Goal: Information Seeking & Learning: Learn about a topic

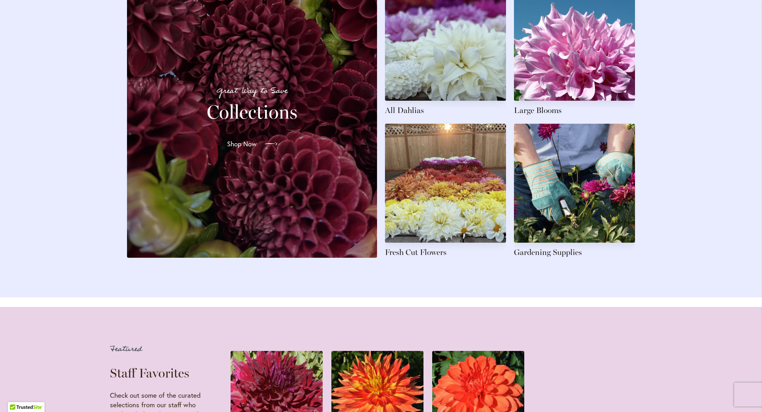
scroll to position [1230, 0]
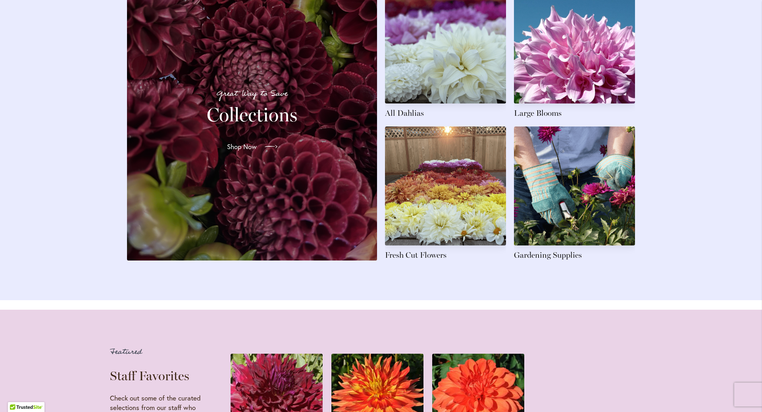
click at [251, 152] on span "Shop Now" at bounding box center [242, 147] width 30 height 10
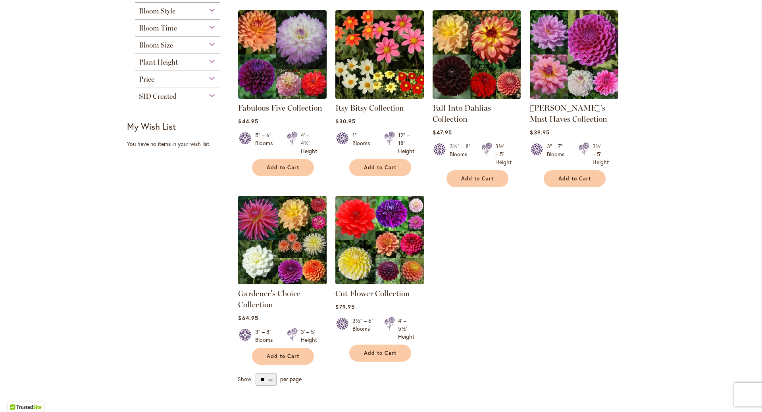
scroll to position [159, 0]
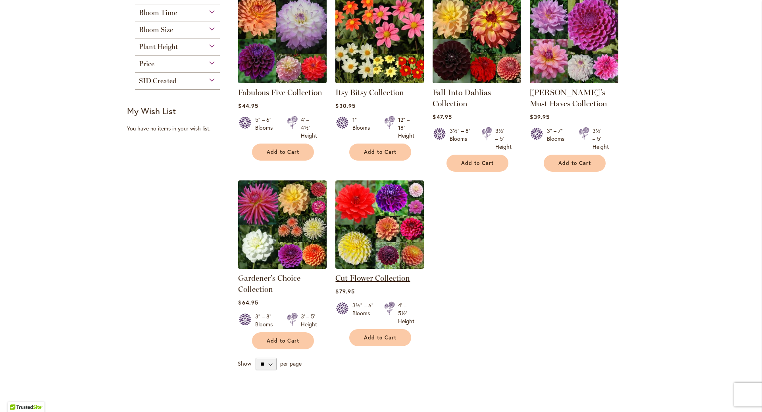
click at [398, 277] on link "Cut Flower Collection" at bounding box center [372, 278] width 75 height 10
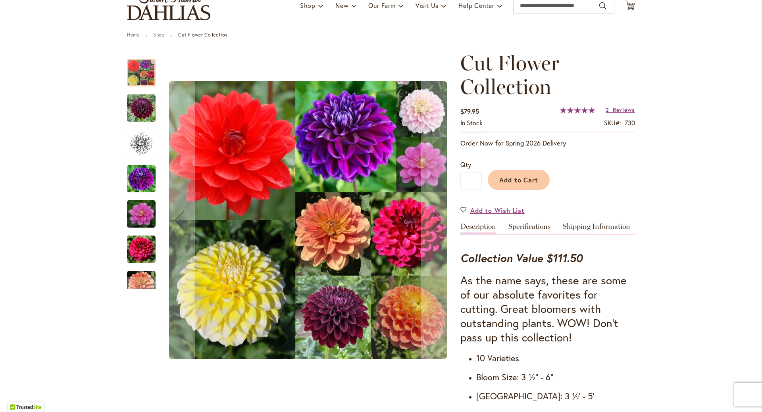
scroll to position [79, 0]
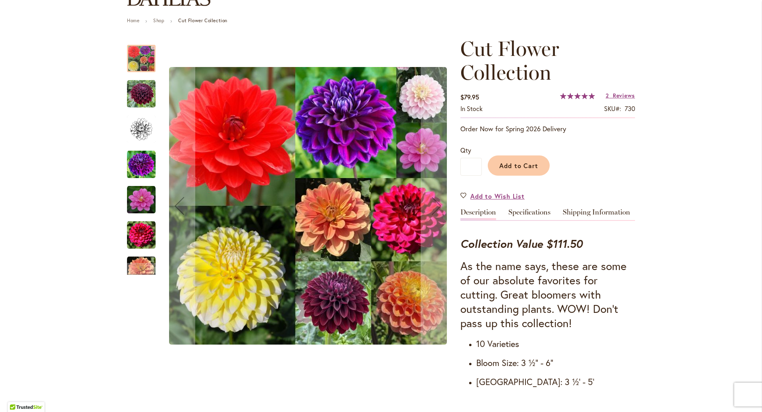
click at [128, 262] on img "Cut Flower Collection" at bounding box center [141, 270] width 29 height 29
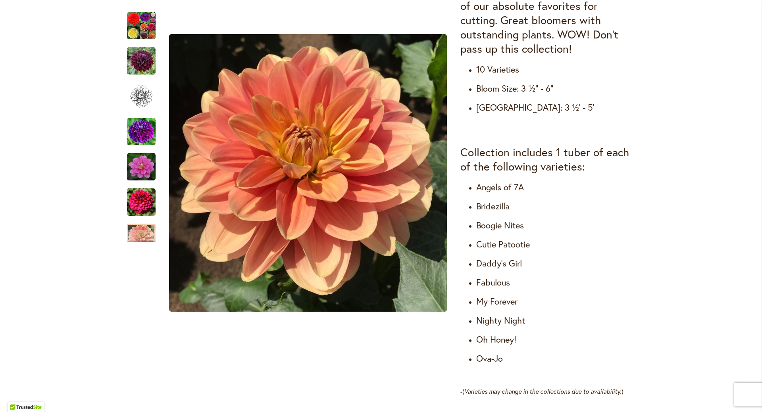
scroll to position [357, 0]
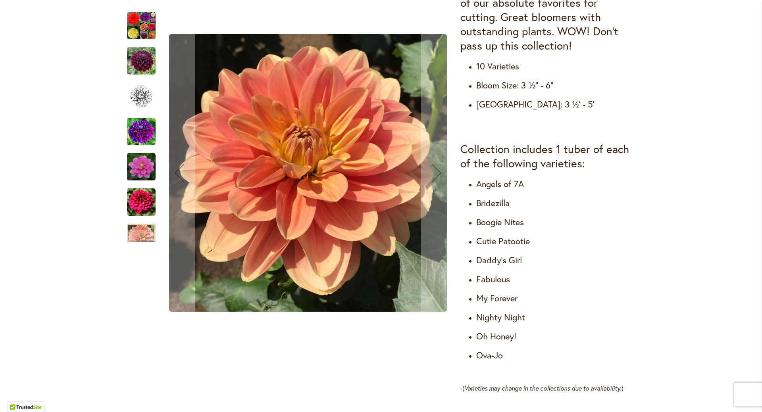
click at [141, 62] on img "Cut Flower Collection" at bounding box center [141, 61] width 29 height 29
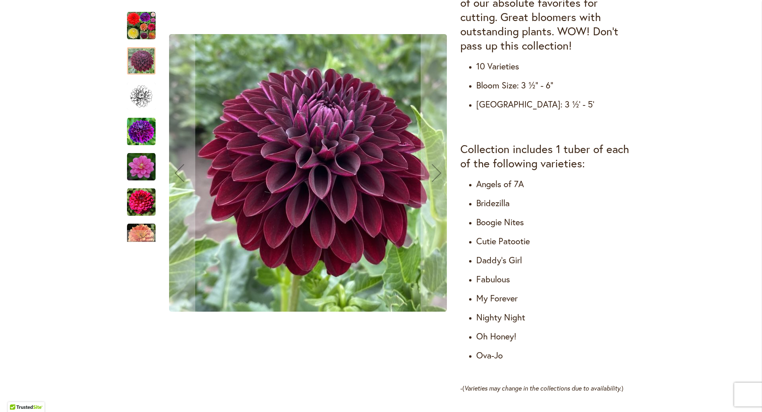
click at [137, 140] on img "Cut Flower Collection" at bounding box center [141, 131] width 29 height 29
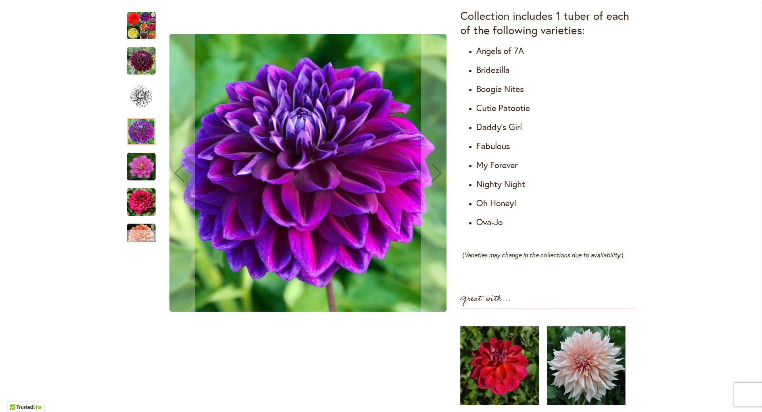
scroll to position [516, 0]
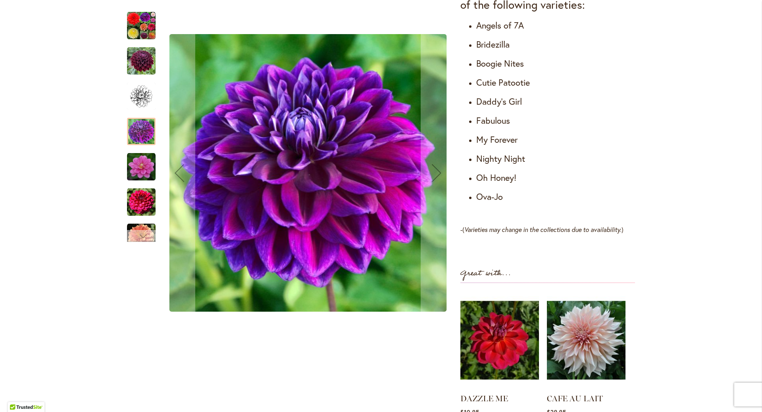
click at [135, 233] on div "Next" at bounding box center [141, 236] width 12 height 12
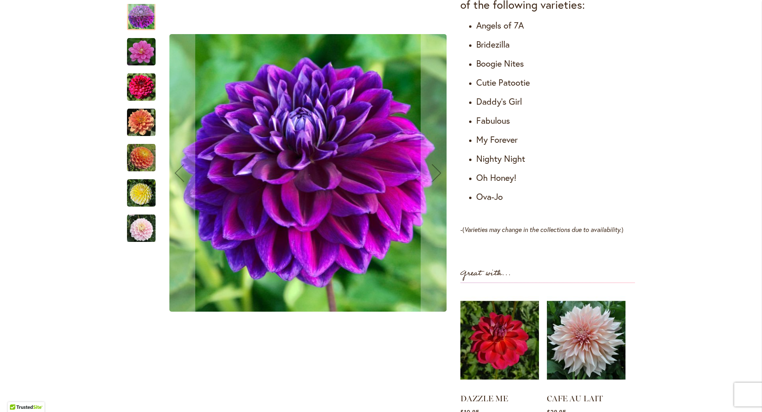
click at [139, 199] on img "Cut Flower Collection" at bounding box center [141, 193] width 29 height 29
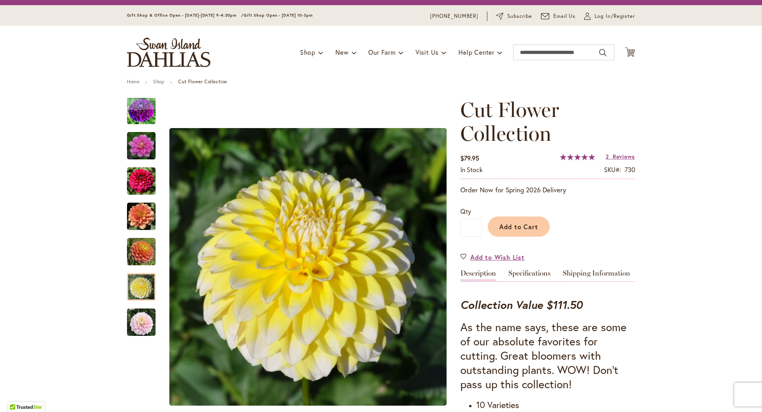
scroll to position [0, 0]
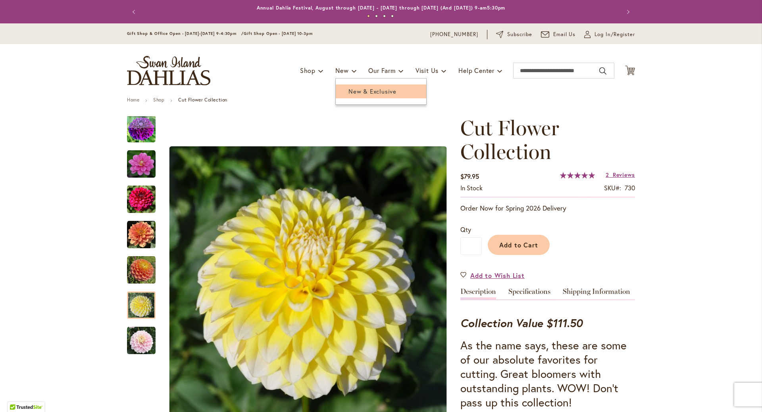
click at [366, 91] on span "New & Exclusive" at bounding box center [372, 91] width 48 height 8
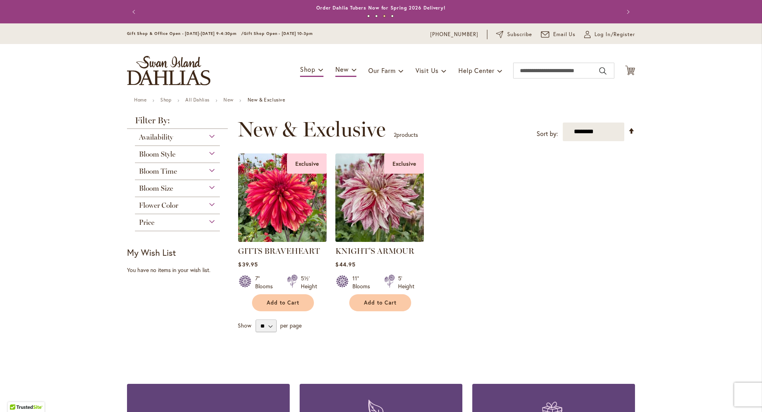
click at [208, 171] on div "Bloom Time" at bounding box center [177, 169] width 85 height 13
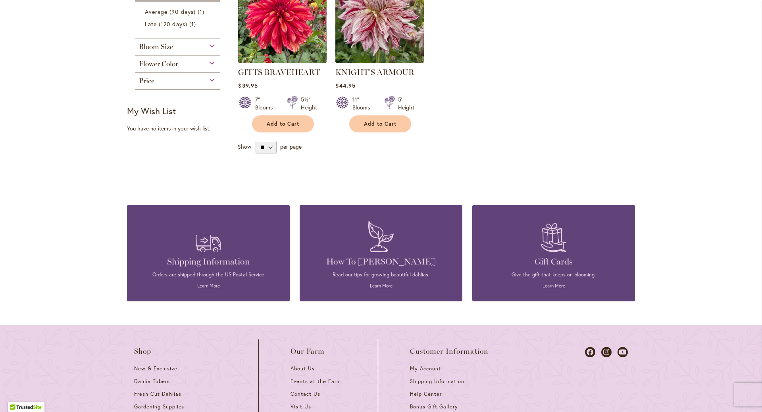
scroll to position [198, 0]
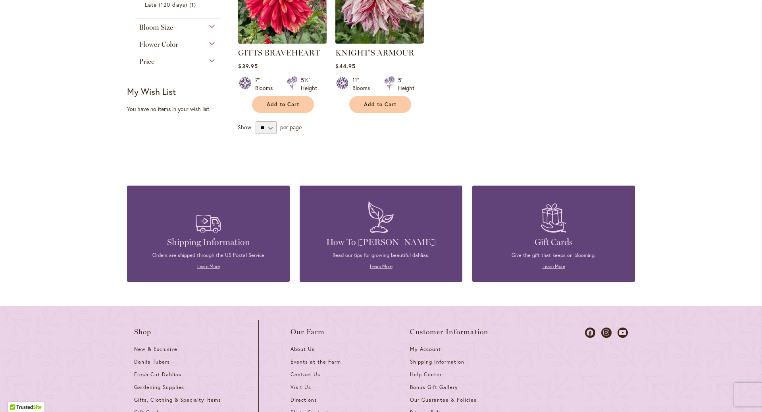
click at [392, 233] on img at bounding box center [380, 217] width 33 height 39
click at [379, 264] on link "Learn More" at bounding box center [381, 267] width 23 height 6
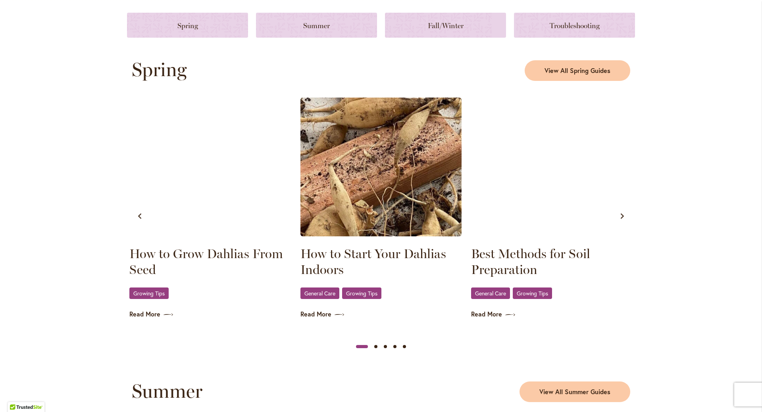
scroll to position [357, 0]
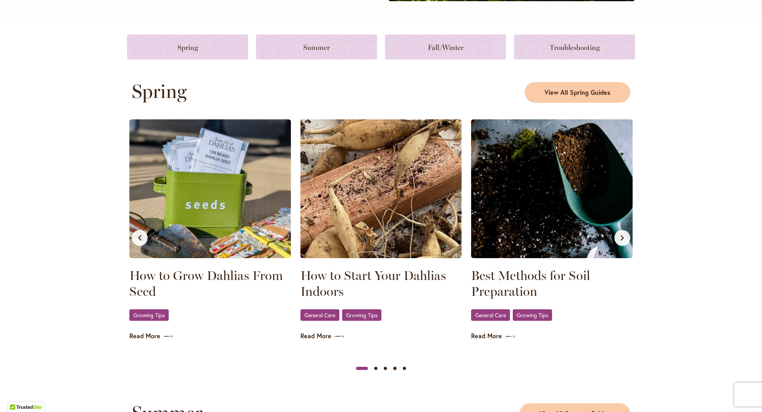
click at [616, 243] on button "Next slide" at bounding box center [622, 238] width 16 height 16
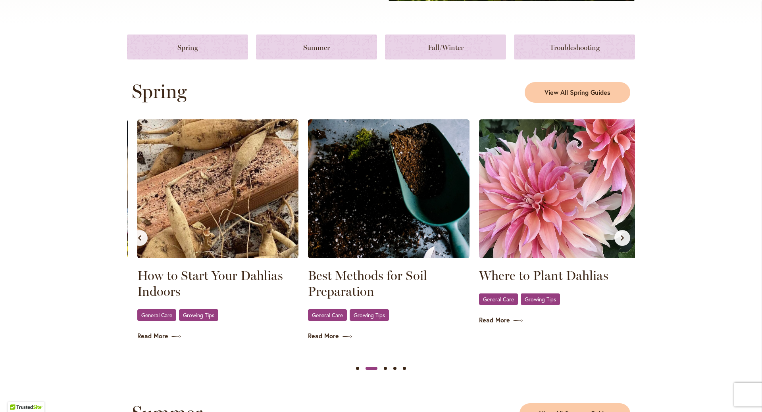
scroll to position [0, 171]
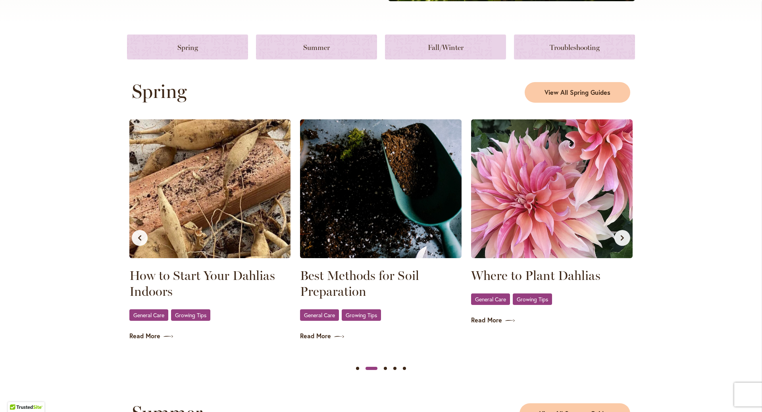
click at [616, 243] on button "Next slide" at bounding box center [622, 238] width 16 height 16
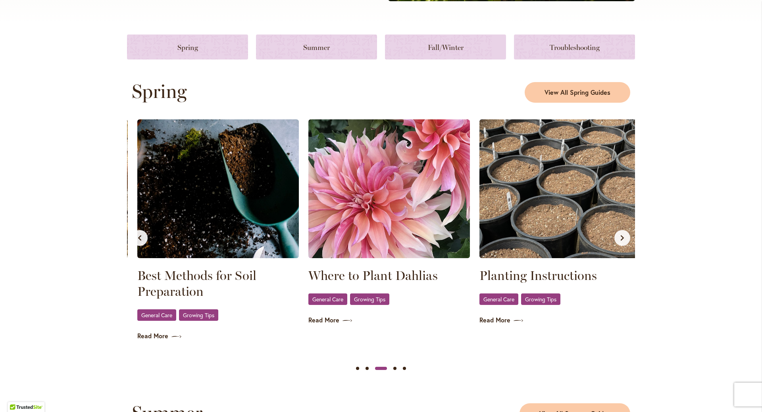
scroll to position [0, 342]
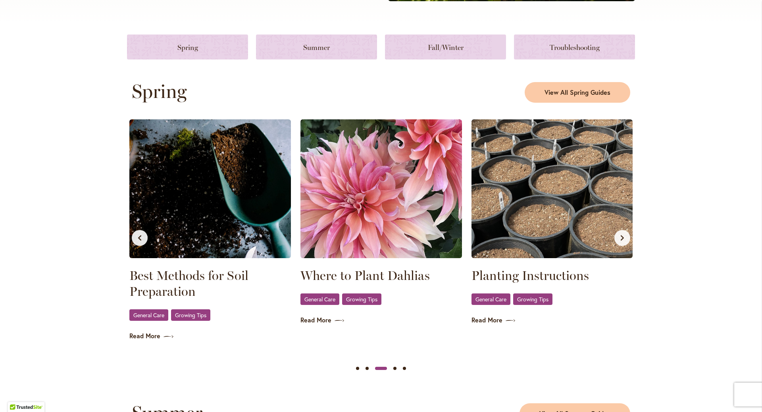
click at [616, 243] on button "Next slide" at bounding box center [622, 238] width 16 height 16
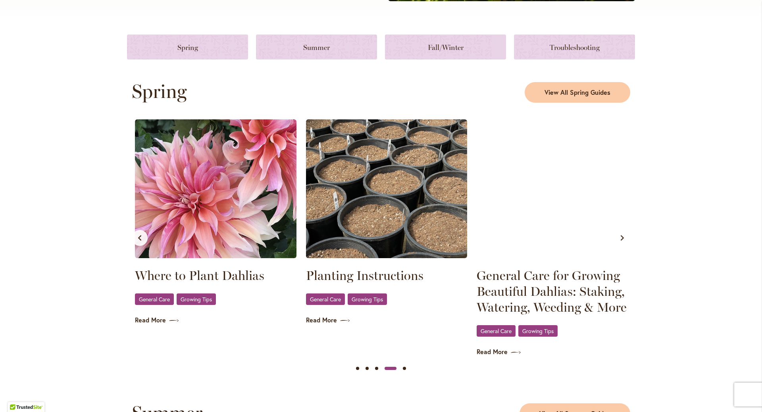
scroll to position [0, 513]
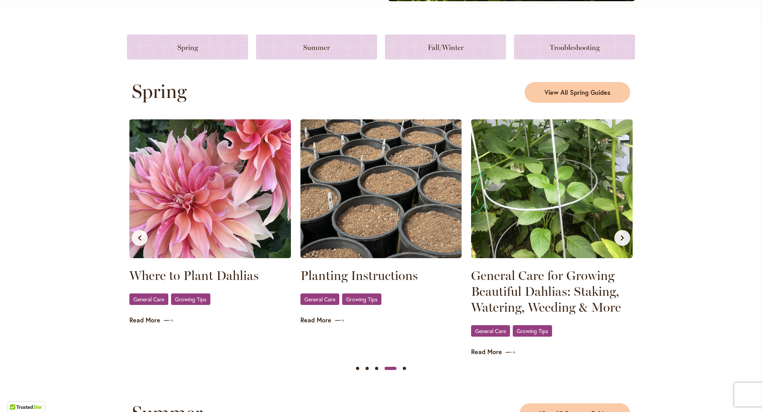
click at [616, 243] on button "Next slide" at bounding box center [622, 238] width 16 height 16
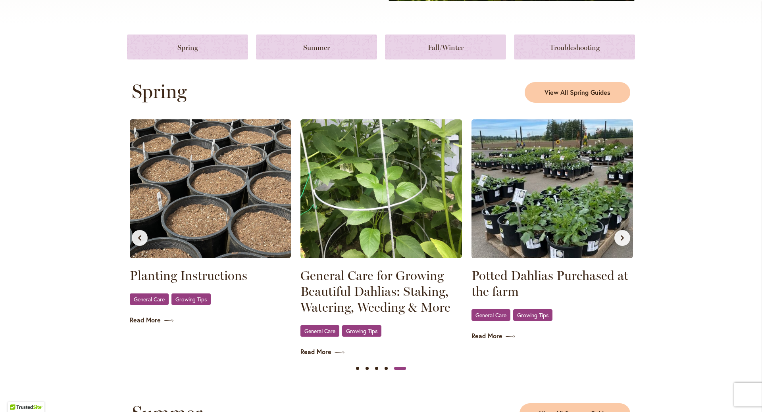
scroll to position [0, 684]
click at [616, 243] on button "Next slide" at bounding box center [622, 238] width 16 height 16
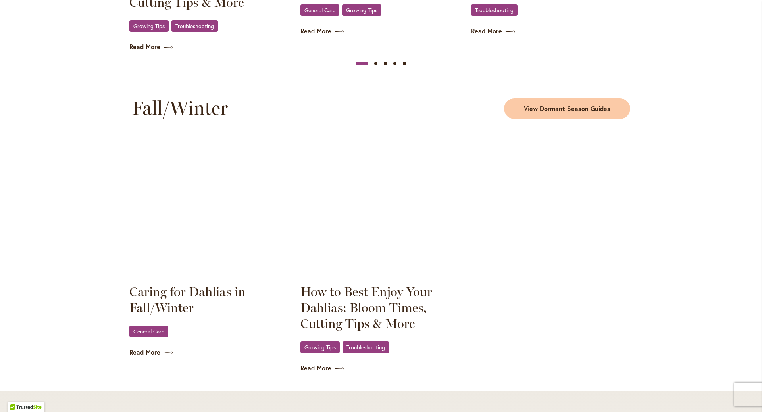
scroll to position [992, 0]
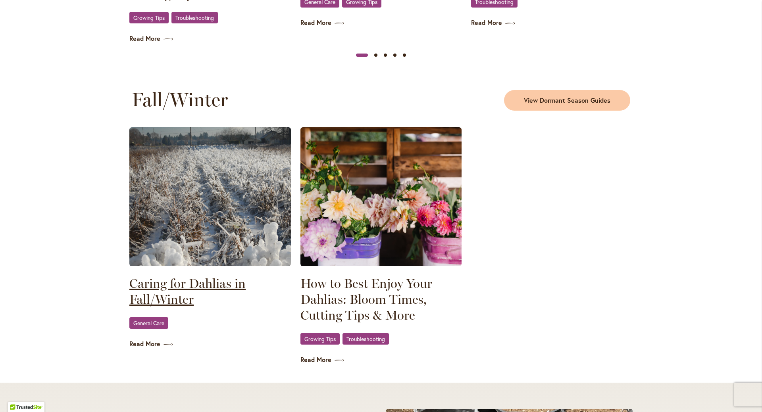
click at [209, 282] on link "Caring for Dahlias in Fall/Winter" at bounding box center [210, 292] width 162 height 32
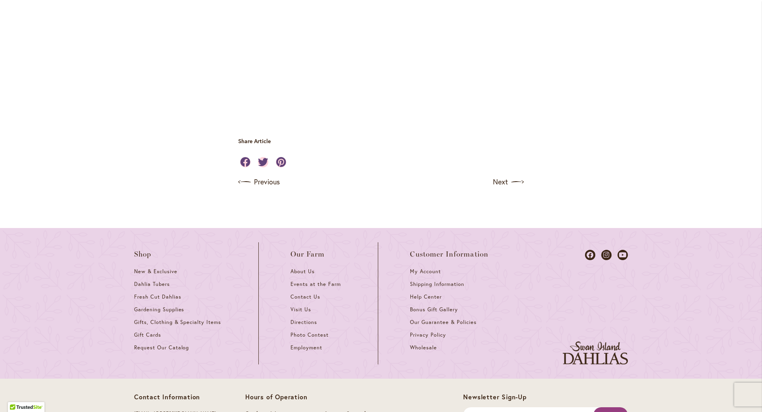
scroll to position [2461, 0]
